Goal: Information Seeking & Learning: Learn about a topic

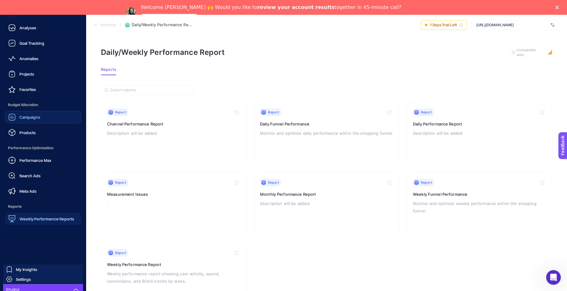
click at [30, 118] on span "Campaigns" at bounding box center [29, 117] width 21 height 5
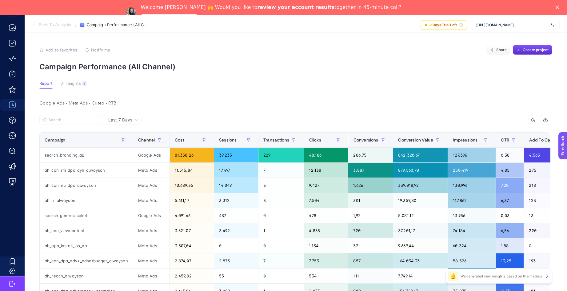
click at [125, 121] on span "Last 7 Days" at bounding box center [120, 120] width 24 height 6
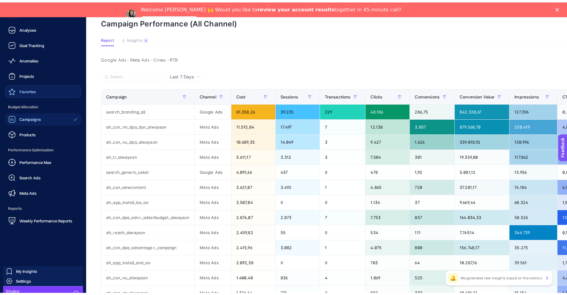
scroll to position [31, 0]
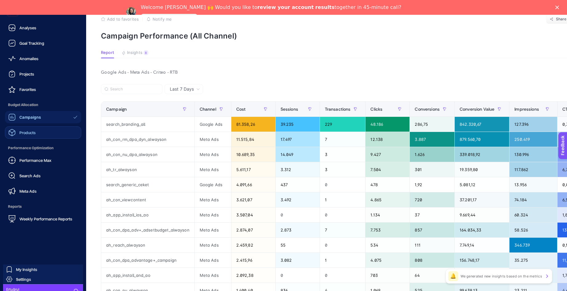
click at [39, 130] on link "Products" at bounding box center [43, 132] width 76 height 12
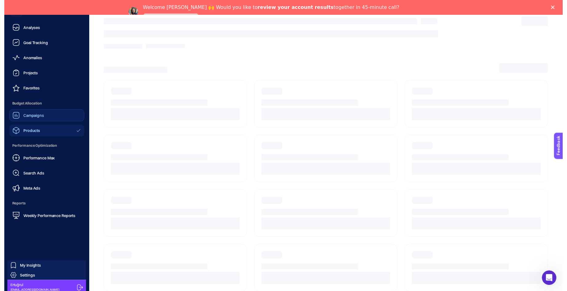
scroll to position [29, 0]
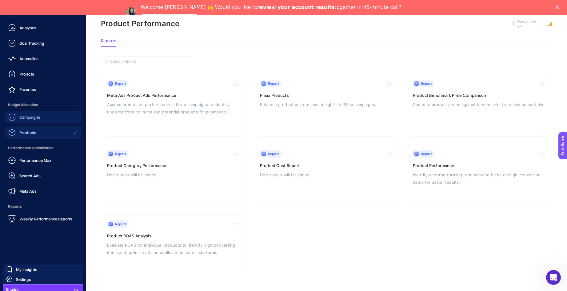
click at [43, 115] on link "Campaigns" at bounding box center [43, 117] width 76 height 12
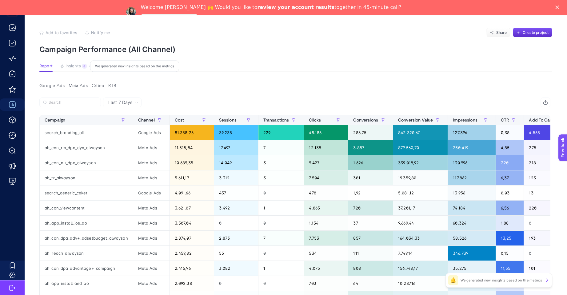
scroll to position [29, 0]
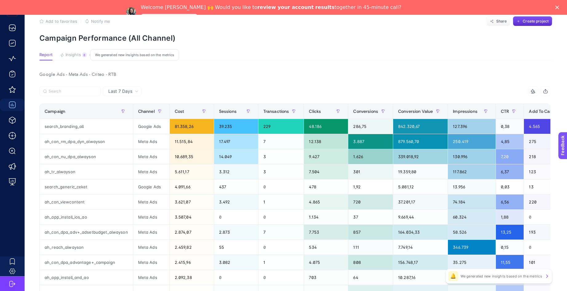
click at [74, 57] on span "Insights" at bounding box center [73, 54] width 15 height 5
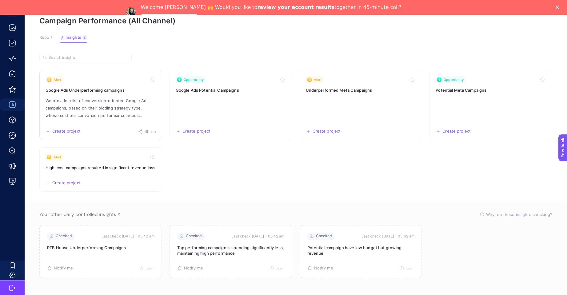
scroll to position [55, 0]
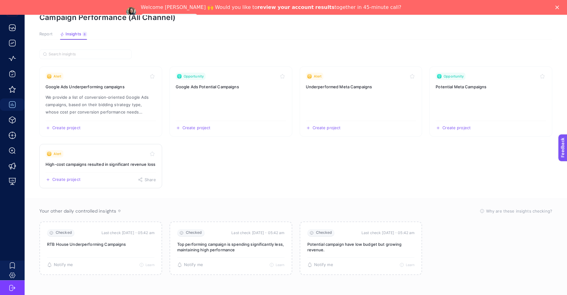
click at [94, 152] on link "Alert High-cost campaigns resulted in significant revenue loss Create project S…" at bounding box center [100, 166] width 123 height 44
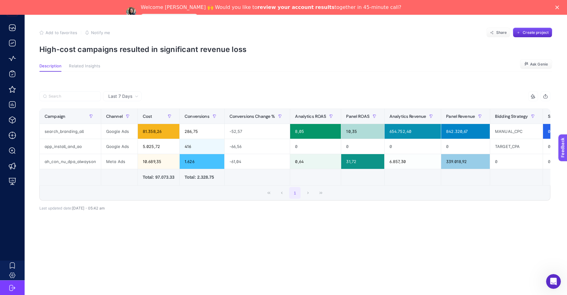
click at [89, 70] on button "Related Insights" at bounding box center [84, 68] width 31 height 8
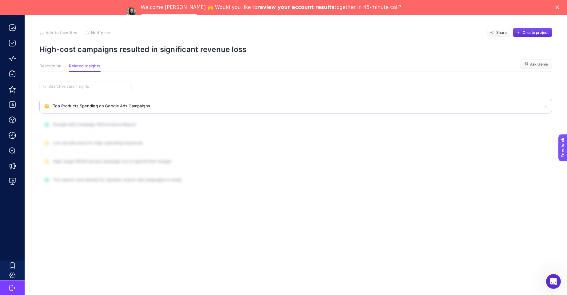
click at [117, 105] on h4 "Top Products Spending on Google Ads Campaigns" at bounding box center [254, 106] width 403 height 5
